Goal: Transaction & Acquisition: Purchase product/service

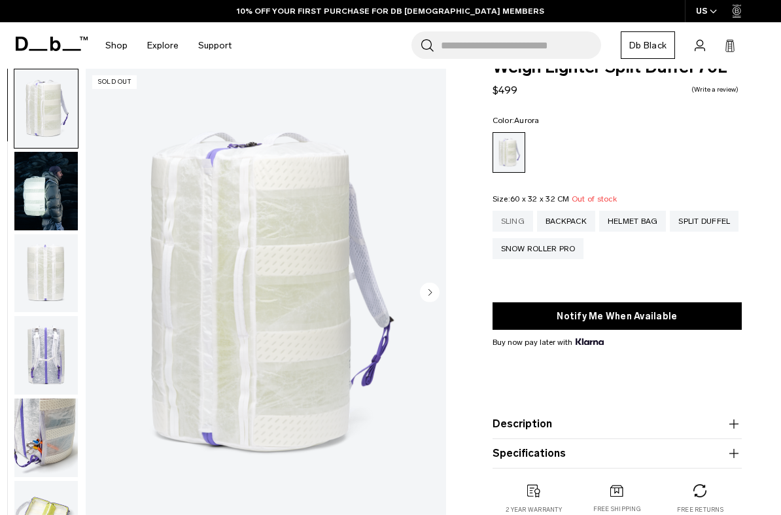
click at [515, 220] on div "Sling" at bounding box center [512, 221] width 41 height 21
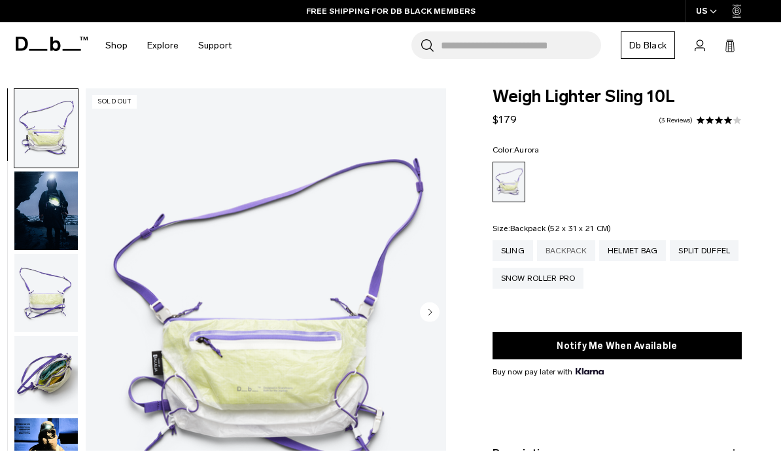
click at [571, 249] on div "Backpack" at bounding box center [566, 250] width 58 height 21
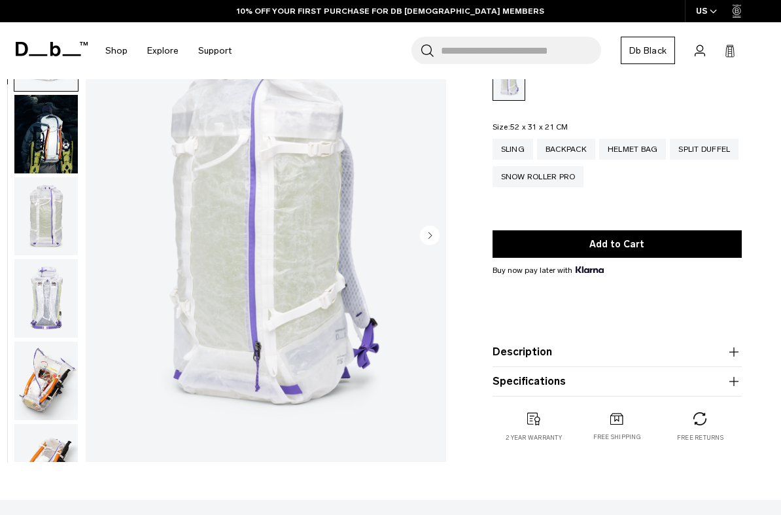
scroll to position [112, 0]
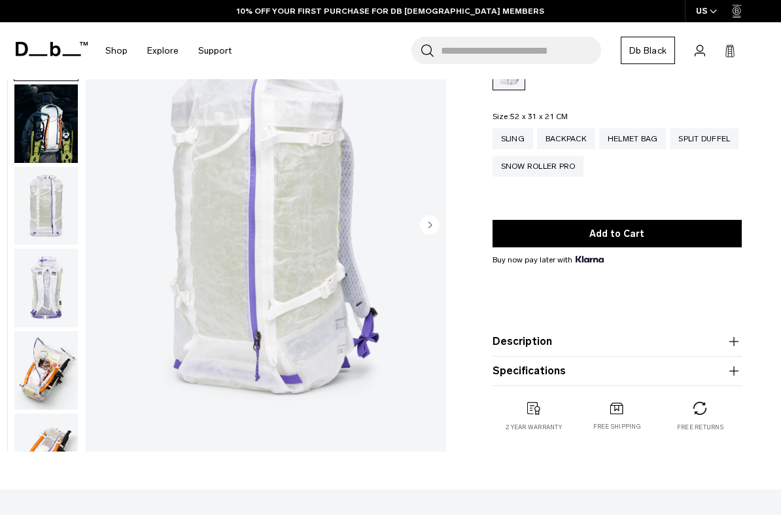
click at [48, 301] on img "button" at bounding box center [45, 288] width 63 height 78
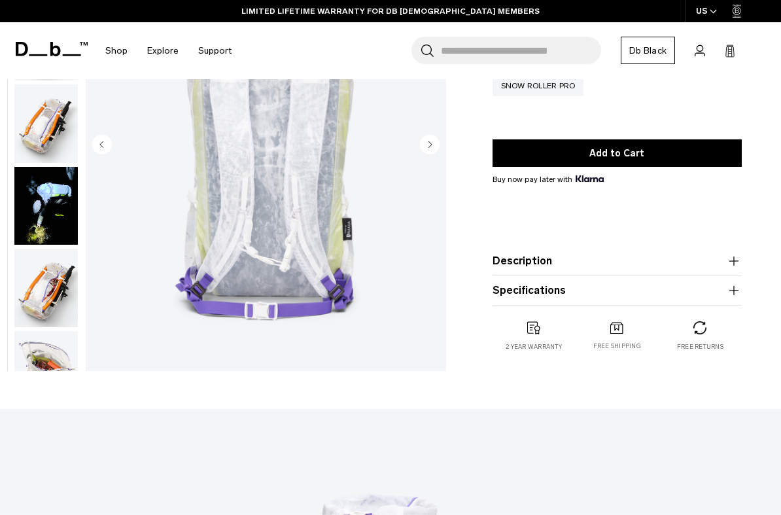
scroll to position [192, 0]
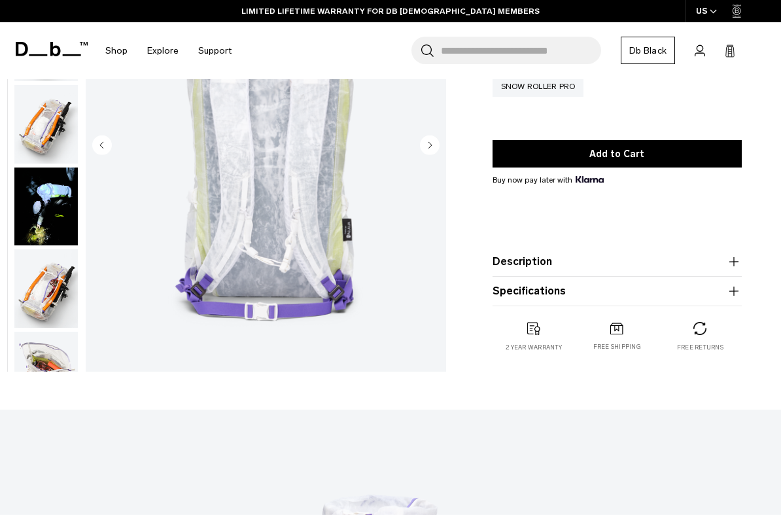
click at [732, 267] on icon "button" at bounding box center [734, 262] width 16 height 16
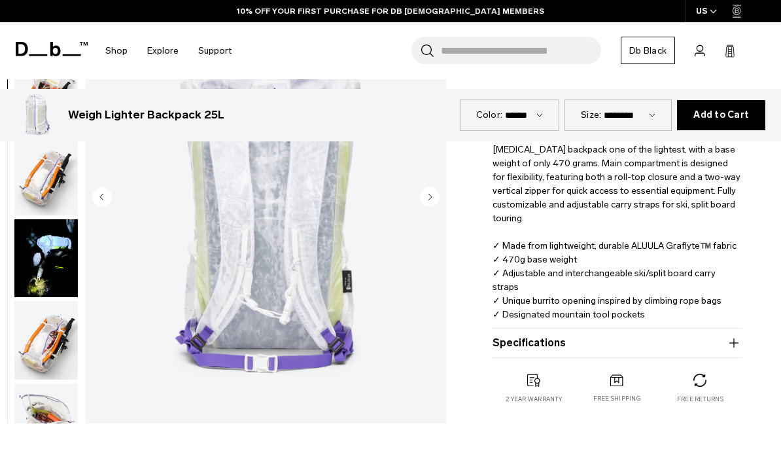
scroll to position [353, 0]
